Goal: Information Seeking & Learning: Learn about a topic

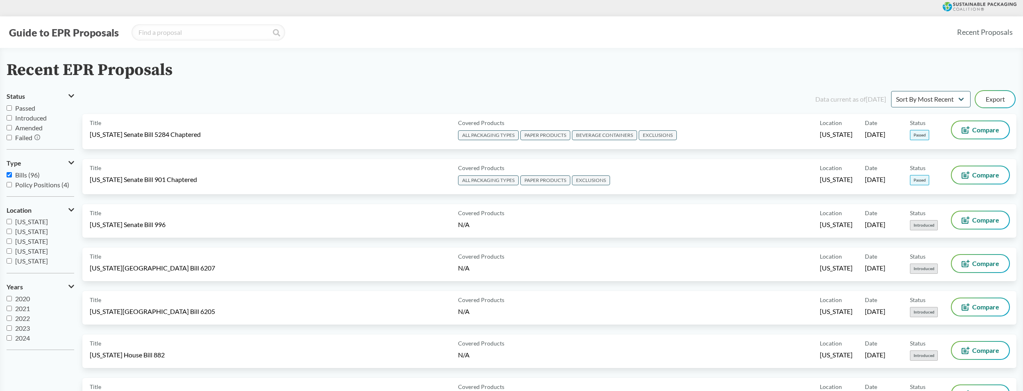
scroll to position [177, 0]
click at [30, 187] on span "Policy Positions (4)" at bounding box center [42, 185] width 54 height 8
click at [12, 187] on input "Policy Positions (4)" at bounding box center [9, 184] width 5 height 5
checkbox input "true"
click at [29, 178] on span "Bills (96)" at bounding box center [27, 175] width 25 height 8
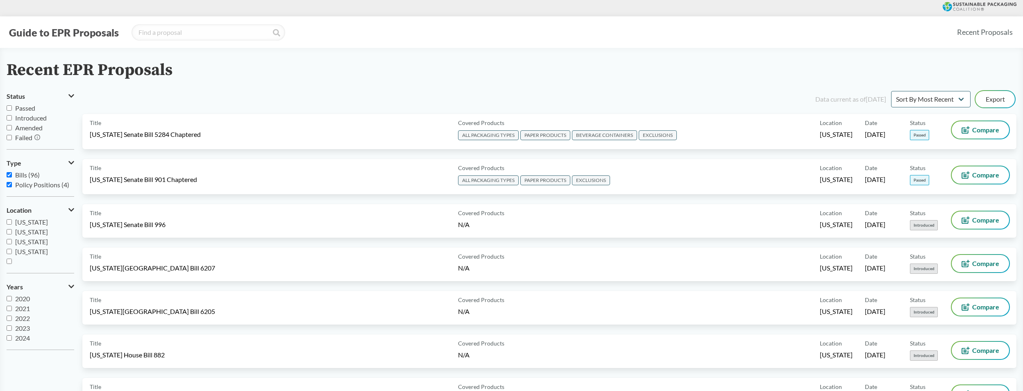
click at [12, 177] on input "Bills (96)" at bounding box center [9, 174] width 5 height 5
checkbox input "false"
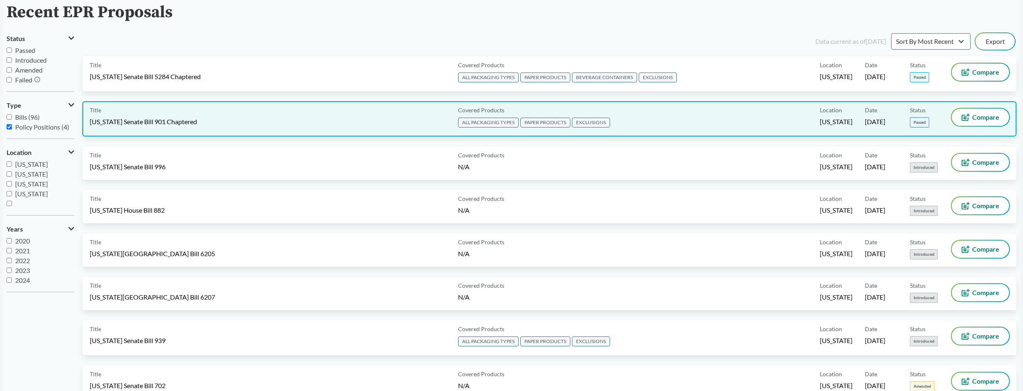
scroll to position [0, 0]
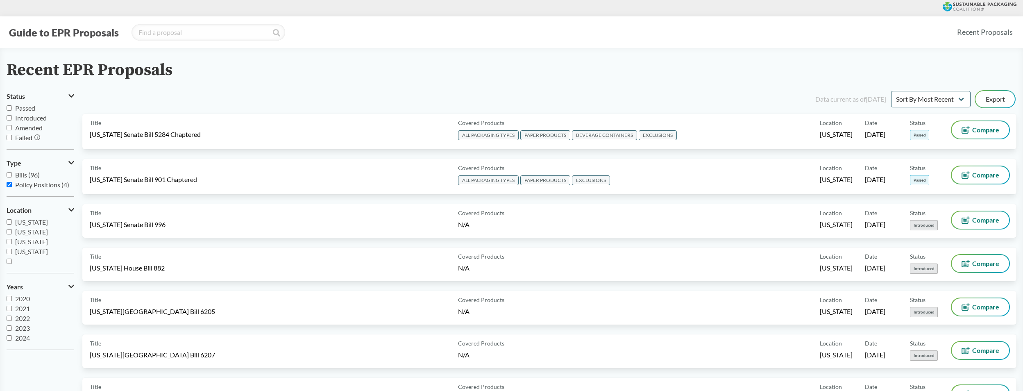
click at [23, 109] on span "Passed" at bounding box center [25, 108] width 20 height 8
click at [12, 109] on input "Passed" at bounding box center [9, 107] width 5 height 5
checkbox input "true"
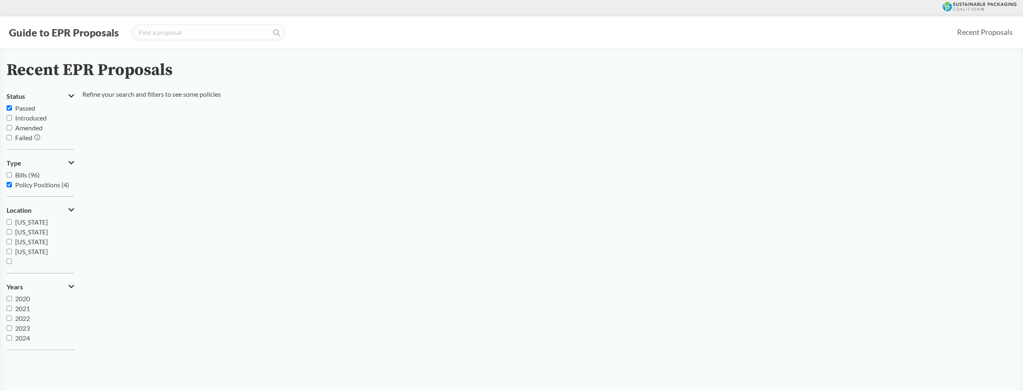
click at [9, 183] on input "Policy Positions (4)" at bounding box center [9, 184] width 5 height 5
checkbox input "false"
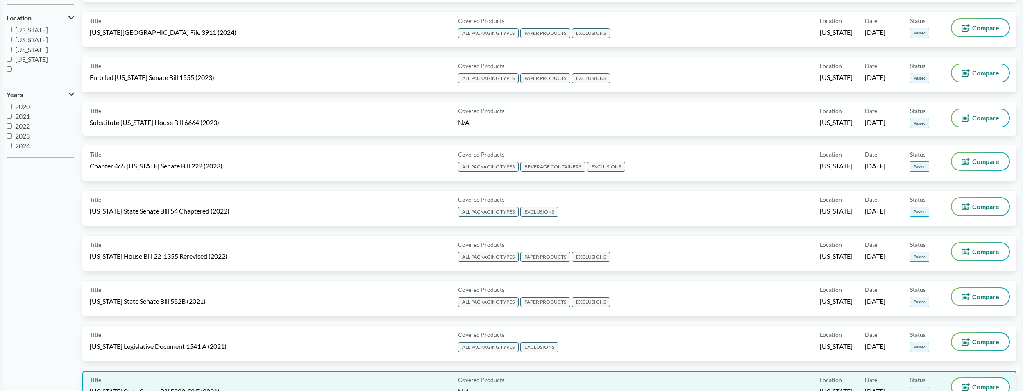
scroll to position [41, 0]
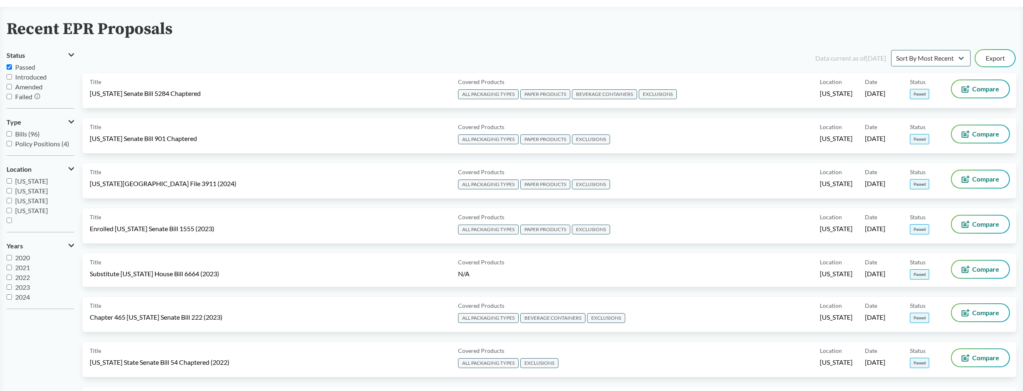
click at [11, 68] on input "Passed" at bounding box center [9, 66] width 5 height 5
checkbox input "false"
click at [9, 76] on input "Introduced" at bounding box center [9, 76] width 5 height 5
checkbox input "true"
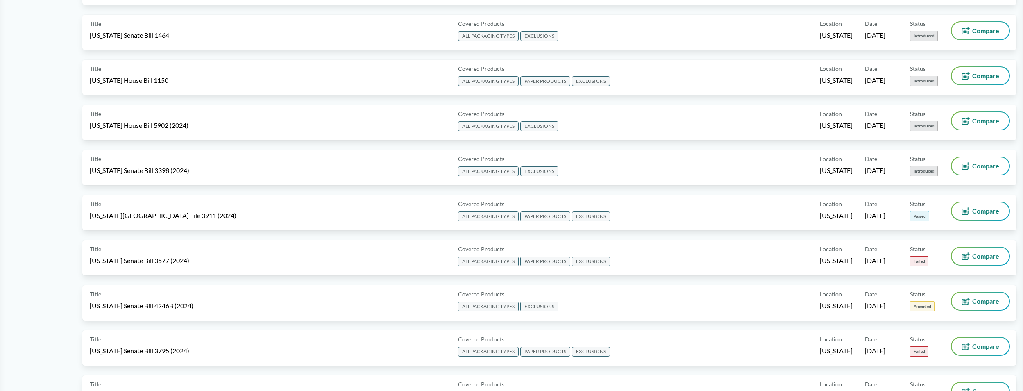
scroll to position [1188, 0]
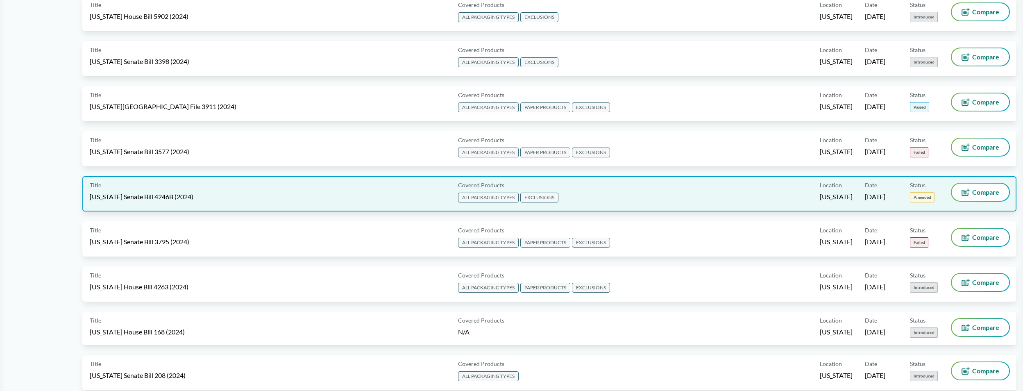
click at [161, 193] on span "[US_STATE] Senate Bill 4246B (2024)" at bounding box center [142, 196] width 104 height 9
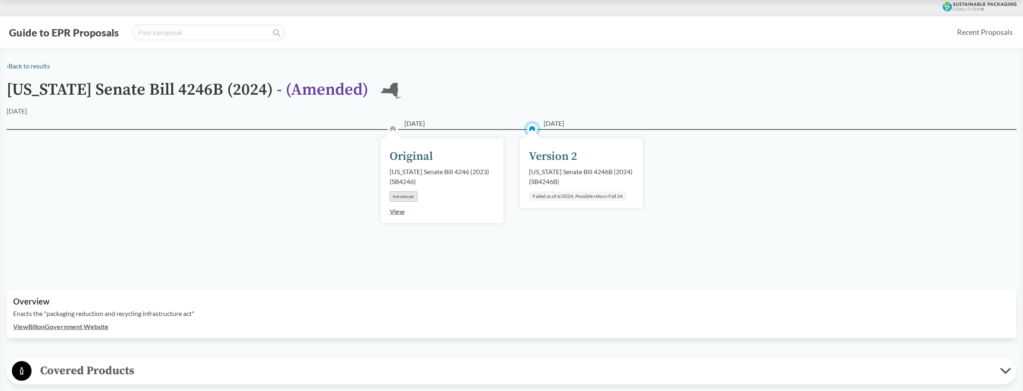
click at [392, 211] on link "View" at bounding box center [397, 211] width 15 height 8
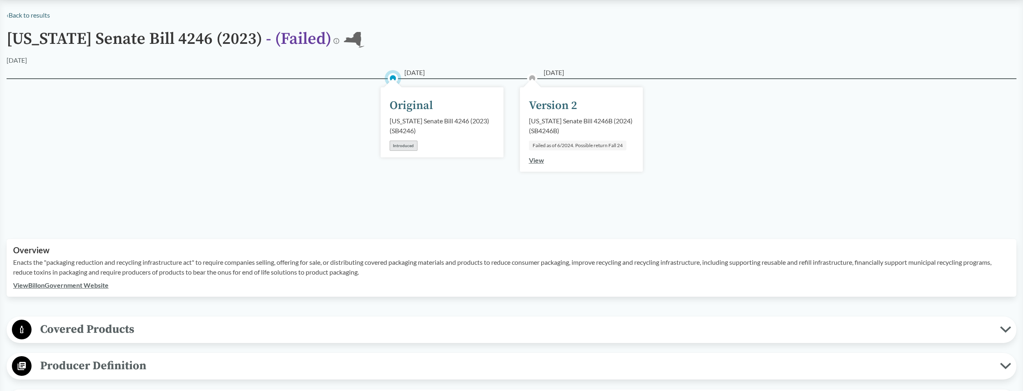
scroll to position [164, 0]
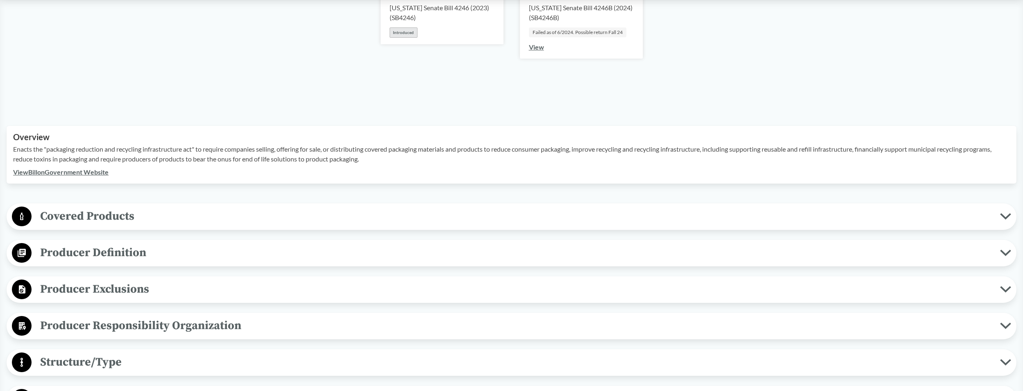
click at [105, 220] on span "Covered Products" at bounding box center [516, 216] width 969 height 18
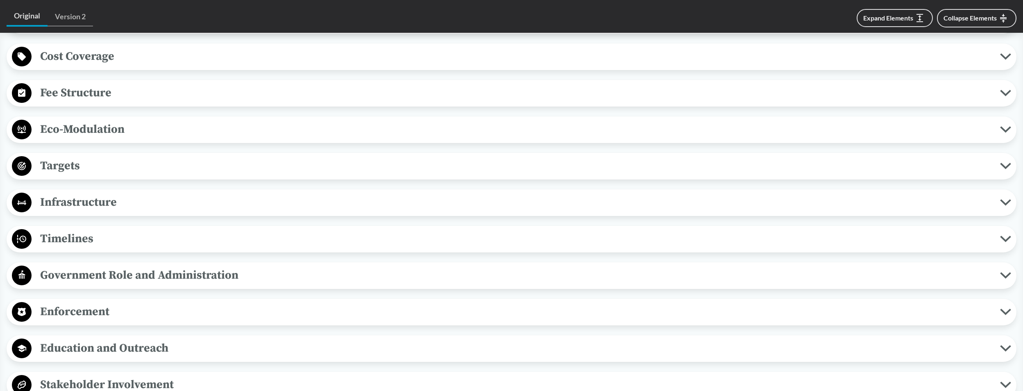
scroll to position [820, 0]
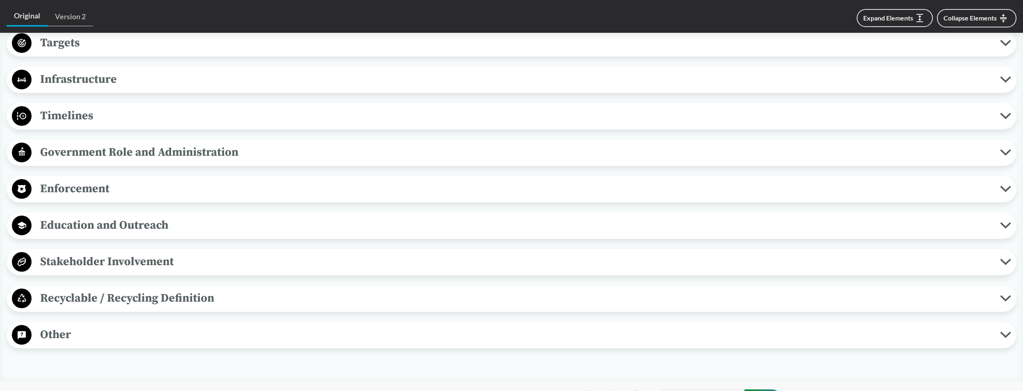
click at [141, 296] on span "Recyclable / Recycling Definition" at bounding box center [516, 298] width 969 height 18
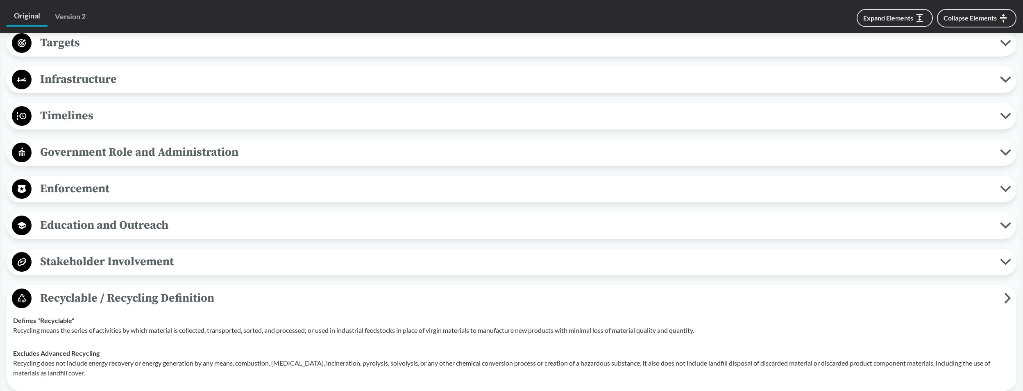
click at [126, 269] on span "Stakeholder Involvement" at bounding box center [516, 261] width 969 height 18
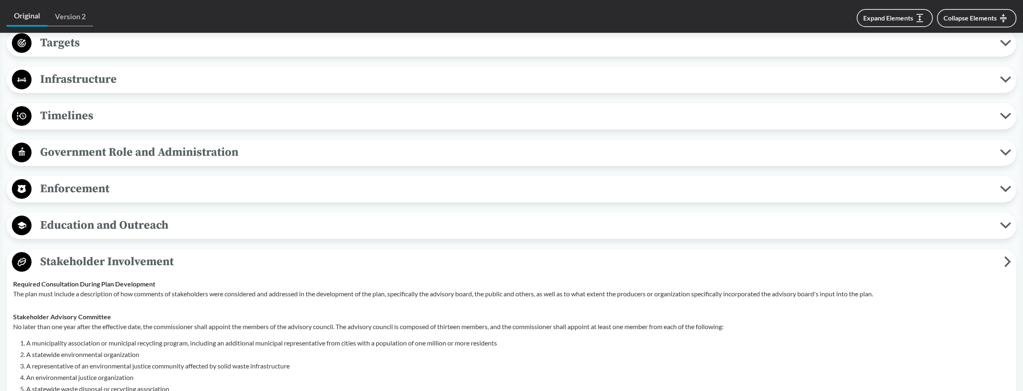
click at [115, 237] on div "Education and Outreach Product Labeling Education and outreach programs shall i…" at bounding box center [512, 225] width 1010 height 27
click at [94, 193] on span "Enforcement" at bounding box center [516, 188] width 969 height 18
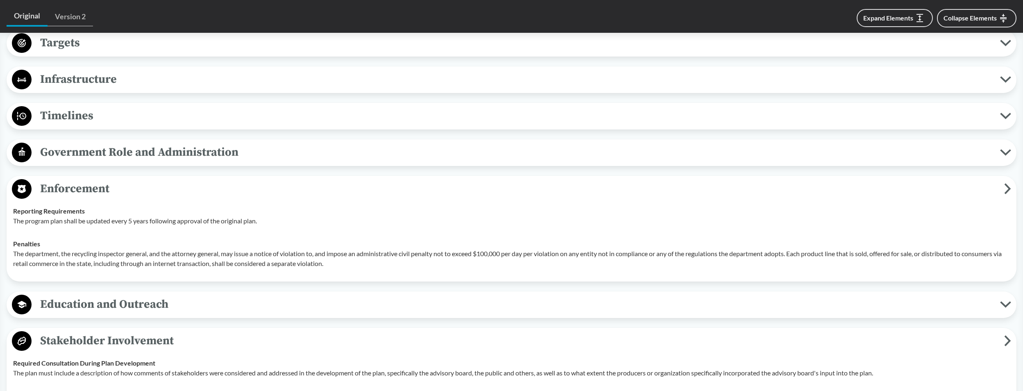
click at [79, 127] on div "Timelines Deadline to Submit Plan [DATE] of the effective date, each PRO shall …" at bounding box center [512, 116] width 1010 height 27
click at [79, 119] on span "Timelines" at bounding box center [516, 116] width 969 height 18
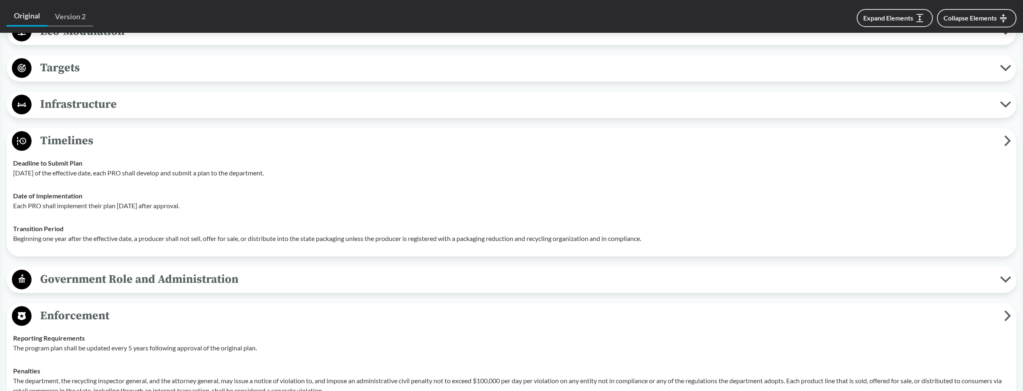
scroll to position [697, 0]
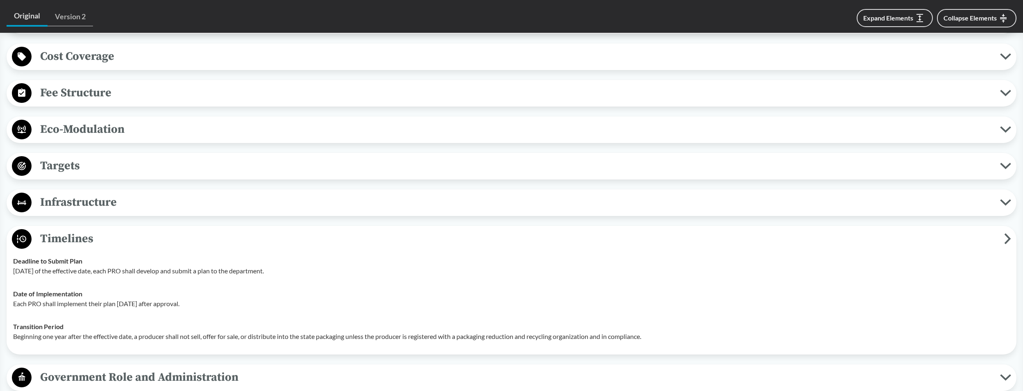
click at [86, 168] on span "Targets" at bounding box center [516, 166] width 969 height 18
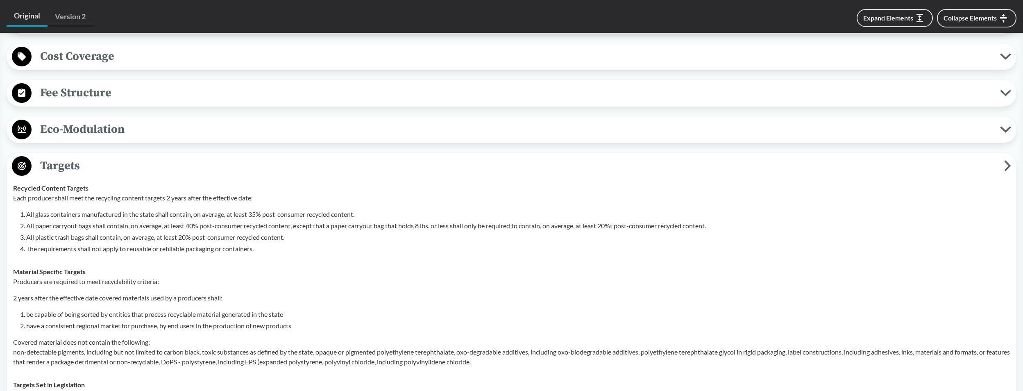
click at [107, 127] on span "Eco-Modulation" at bounding box center [516, 129] width 969 height 18
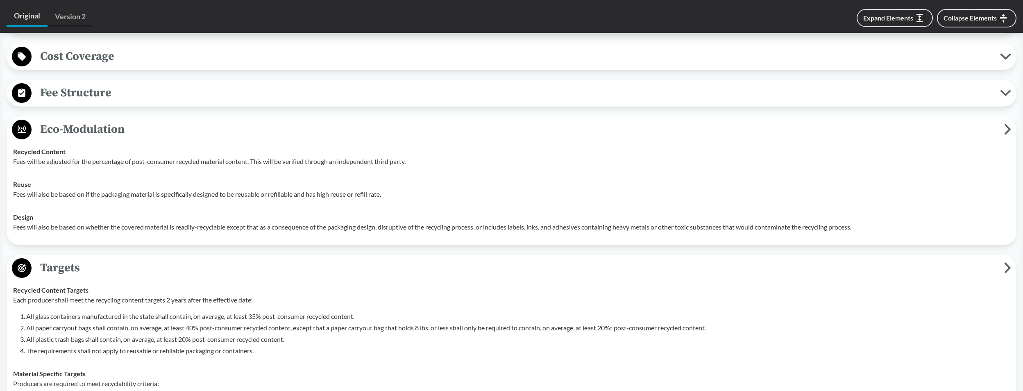
click at [117, 98] on span "Fee Structure" at bounding box center [516, 93] width 969 height 18
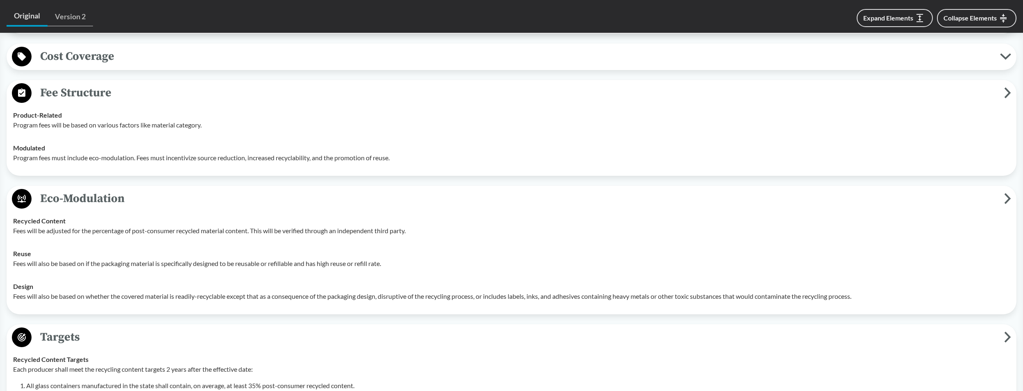
click at [127, 59] on span "Cost Coverage" at bounding box center [516, 56] width 969 height 18
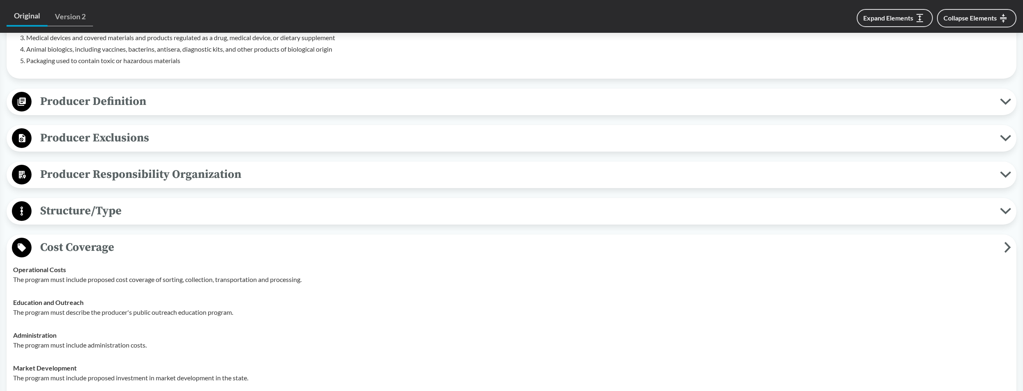
scroll to position [492, 0]
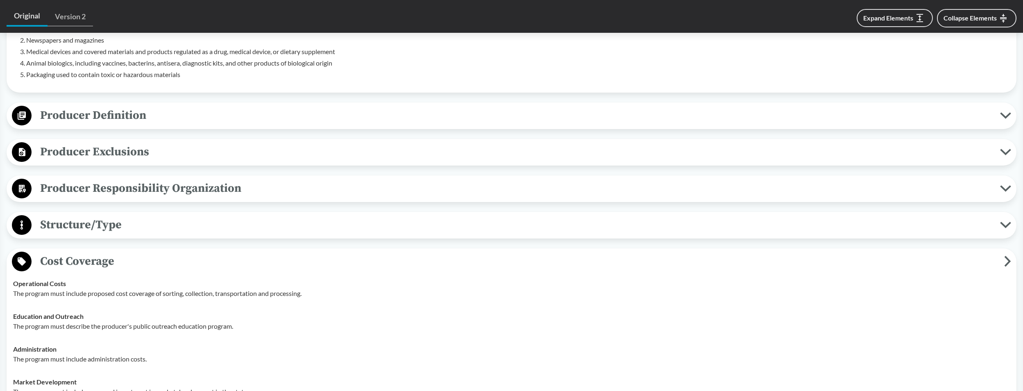
click at [109, 185] on span "Producer Responsibility Organization" at bounding box center [516, 188] width 969 height 18
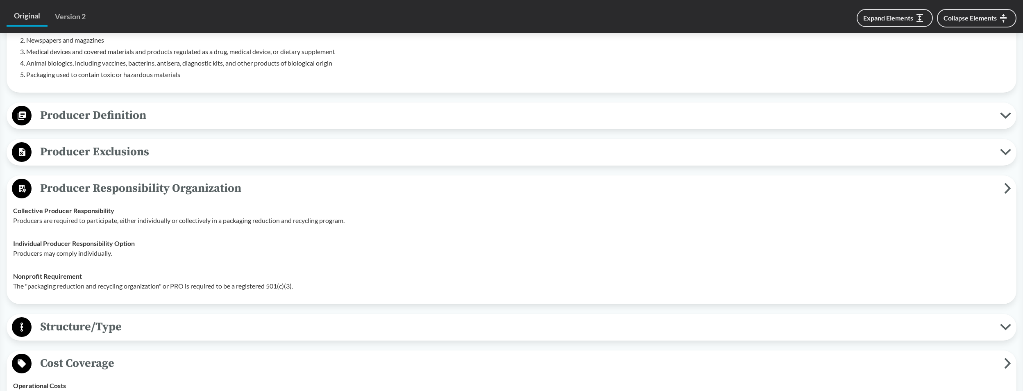
click at [113, 156] on span "Producer Exclusions" at bounding box center [516, 152] width 969 height 18
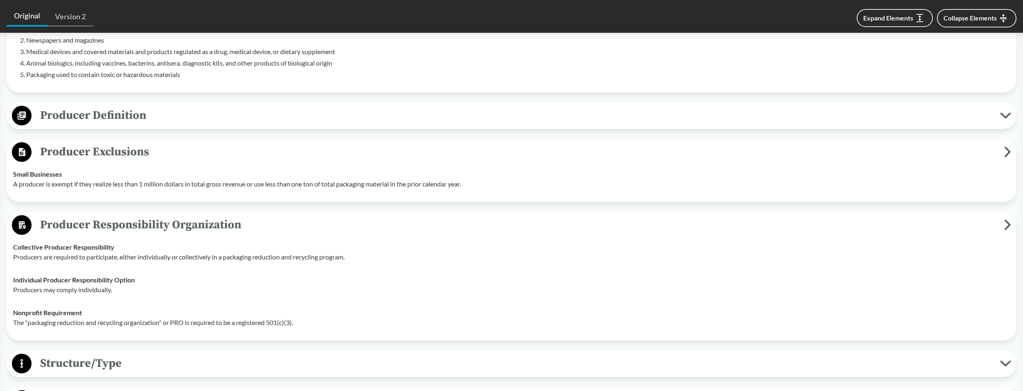
click at [108, 127] on div "Producer Definition Brands For covered materials sold or served to consumers at…" at bounding box center [512, 115] width 1010 height 27
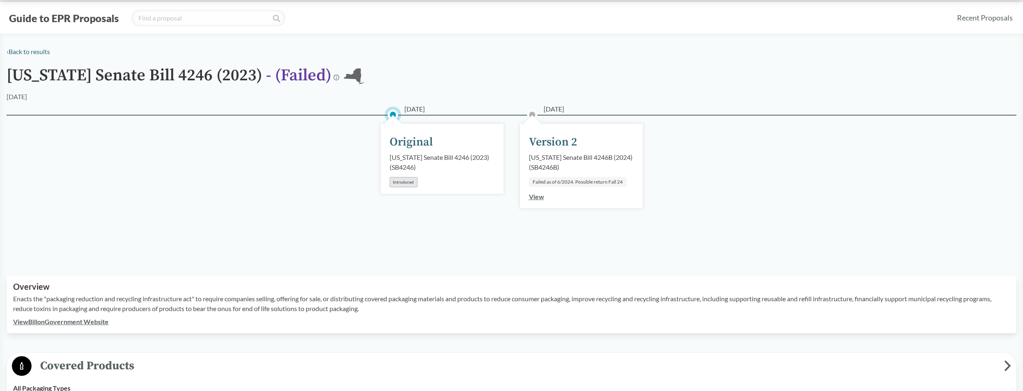
scroll to position [0, 0]
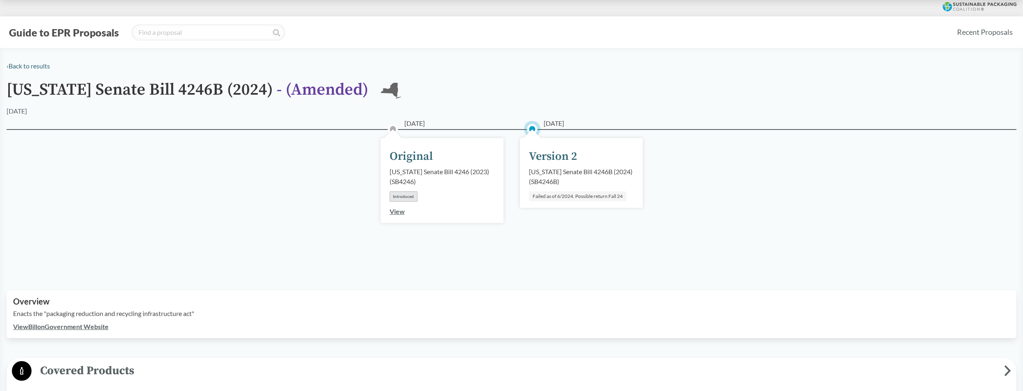
click at [584, 193] on div "Failed as of 6/2024. Possible return Fall 24" at bounding box center [578, 196] width 98 height 10
click at [557, 130] on div "[DATE] Original [US_STATE] Senate Bill 4246 (2023) ( SB4246 ) Introduced View […" at bounding box center [512, 199] width 1010 height 141
click at [557, 125] on span "[DATE]" at bounding box center [554, 123] width 20 height 10
drag, startPoint x: 589, startPoint y: 173, endPoint x: 586, endPoint y: 178, distance: 5.8
click at [584, 174] on div "[US_STATE] Senate Bill 4246B (2024) ( SB4246B )" at bounding box center [581, 177] width 105 height 20
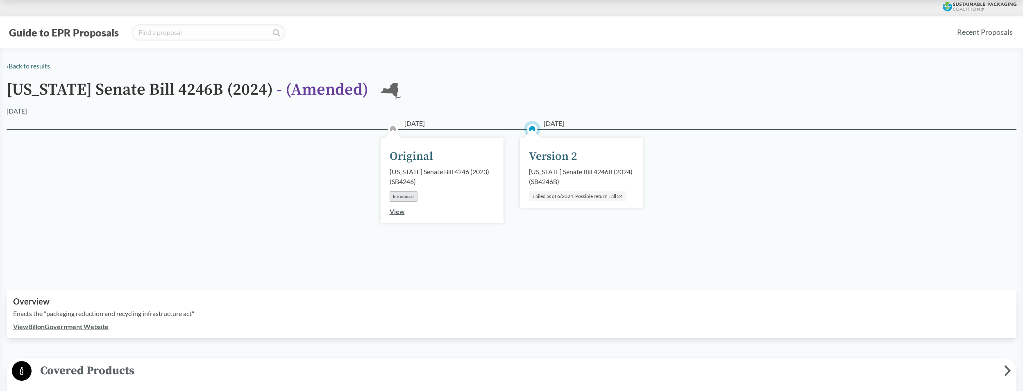
click at [569, 195] on div "Failed as of 6/2024. Possible return Fall 24" at bounding box center [578, 196] width 98 height 10
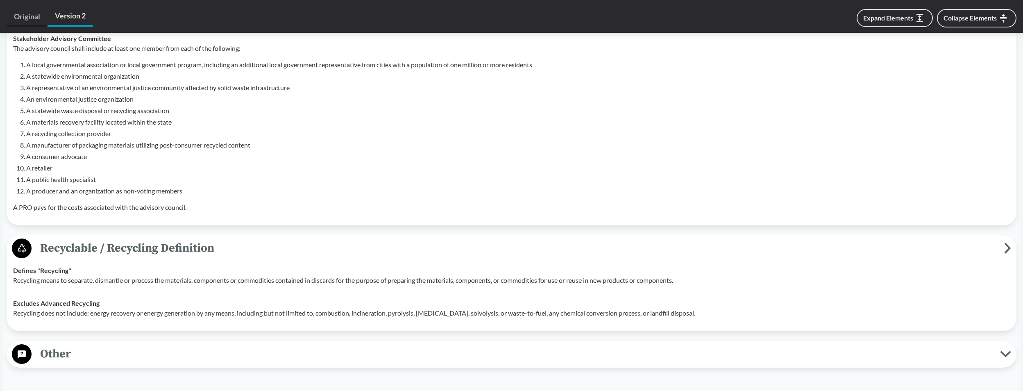
scroll to position [2613, 0]
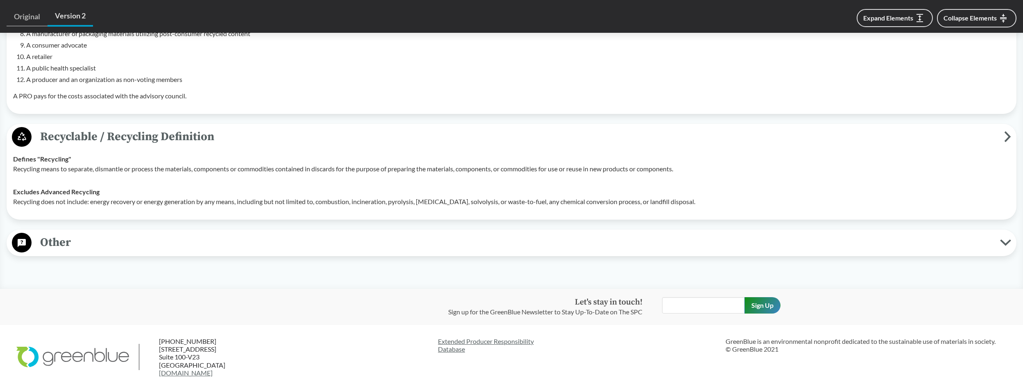
click at [80, 250] on span "Other" at bounding box center [516, 242] width 969 height 18
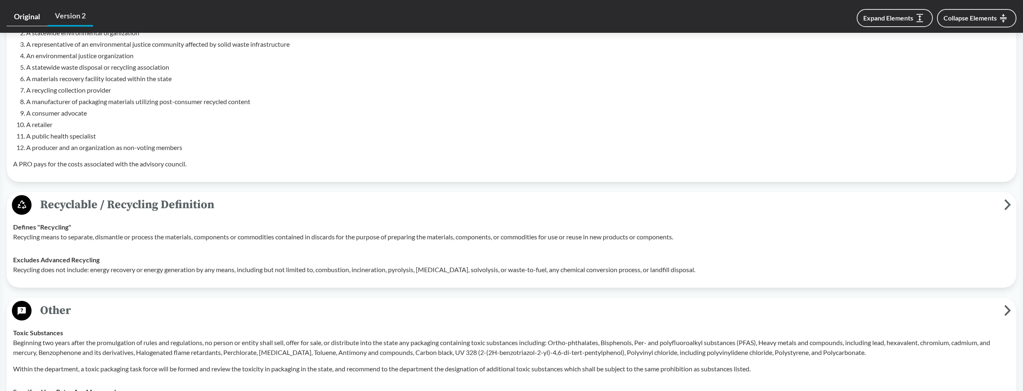
scroll to position [2449, 0]
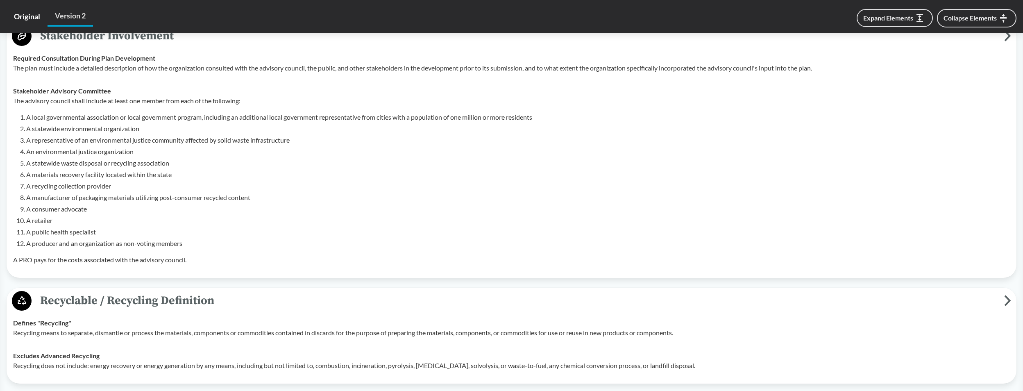
click at [31, 11] on link "Original" at bounding box center [27, 16] width 41 height 19
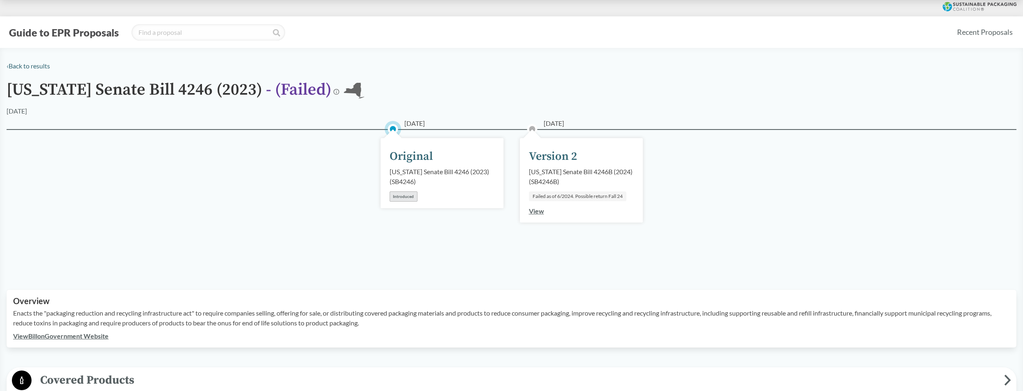
click at [538, 213] on link "View" at bounding box center [536, 211] width 15 height 8
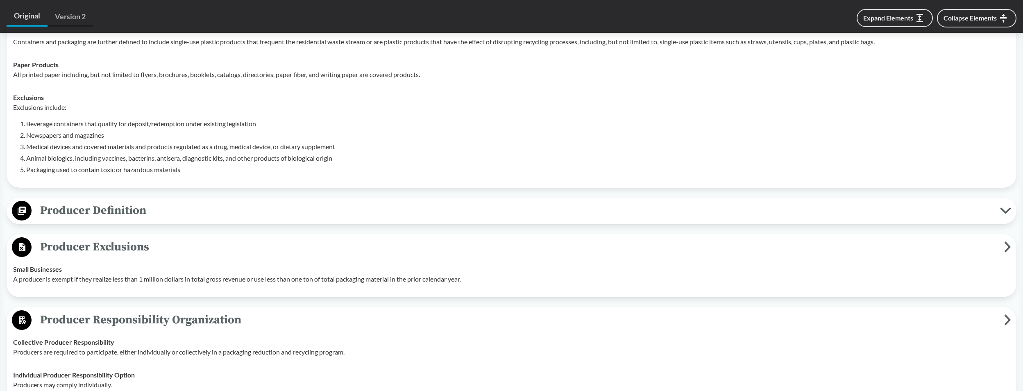
scroll to position [410, 0]
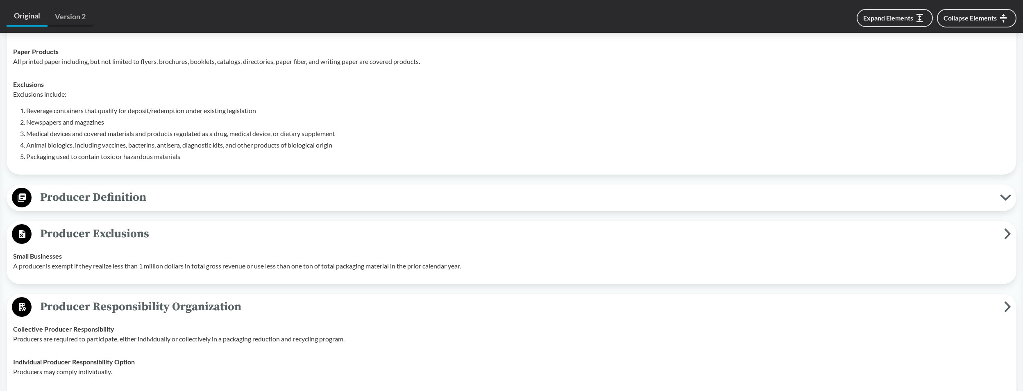
click at [174, 223] on div "Producer Exclusions Small Businesses A producer is exempt if they realize less …" at bounding box center [512, 252] width 1010 height 63
click at [157, 196] on span "Producer Definition" at bounding box center [516, 197] width 969 height 18
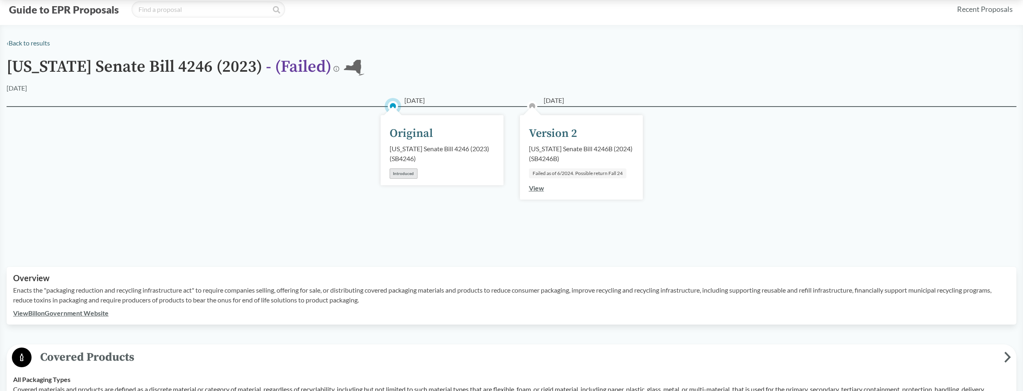
scroll to position [0, 0]
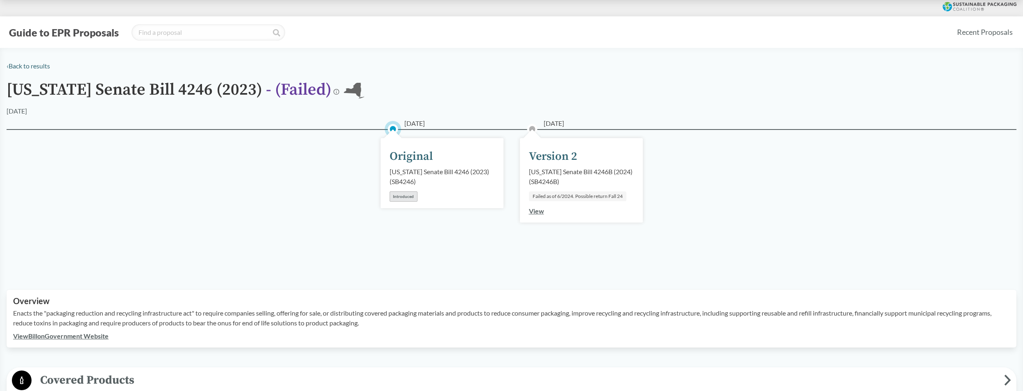
drag, startPoint x: 345, startPoint y: 86, endPoint x: 297, endPoint y: 89, distance: 48.9
click at [345, 86] on icon at bounding box center [354, 91] width 21 height 16
click at [291, 93] on span "- ( Failed )" at bounding box center [299, 90] width 66 height 20
click at [334, 92] on icon at bounding box center [337, 92] width 6 height 6
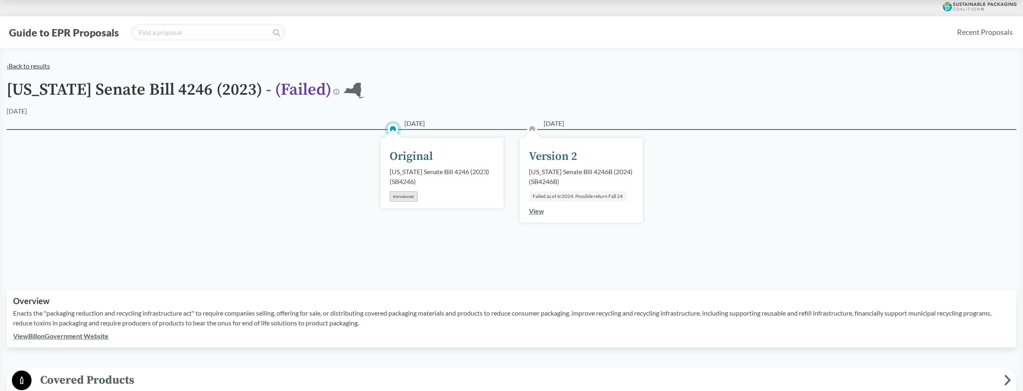
click at [37, 65] on link "‹ Back to results" at bounding box center [28, 66] width 43 height 8
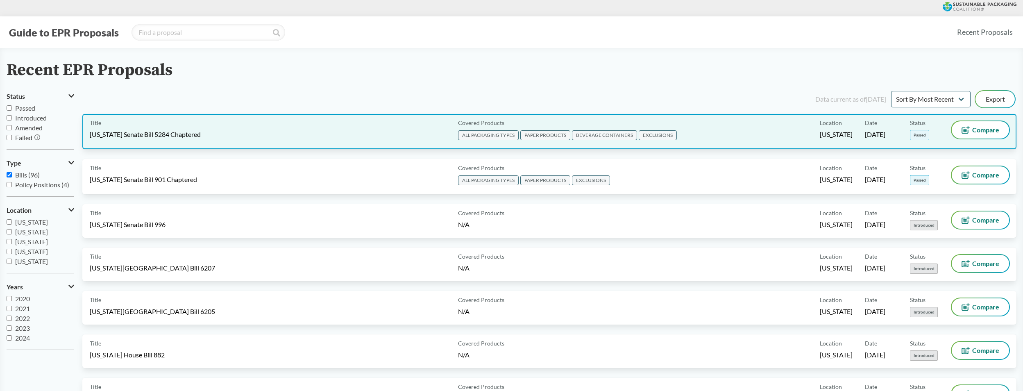
click at [584, 133] on span "Passed" at bounding box center [919, 135] width 19 height 10
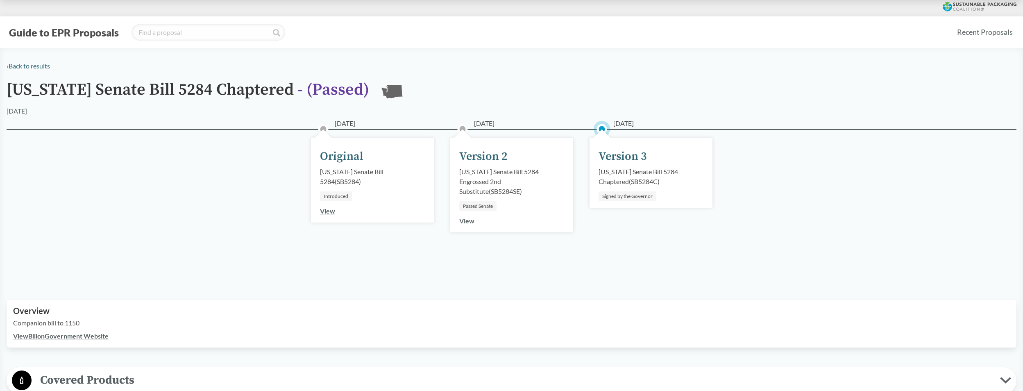
click at [584, 193] on div "Signed by the Governor" at bounding box center [628, 196] width 58 height 10
click at [33, 61] on div "‹ Back to results" at bounding box center [512, 66] width 1010 height 10
click at [33, 62] on link "‹ Back to results" at bounding box center [28, 66] width 43 height 8
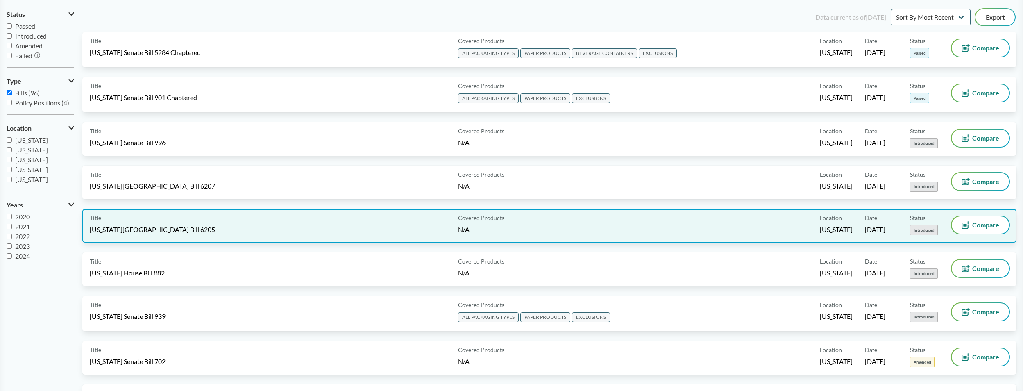
scroll to position [41, 0]
